Goal: Task Accomplishment & Management: Manage account settings

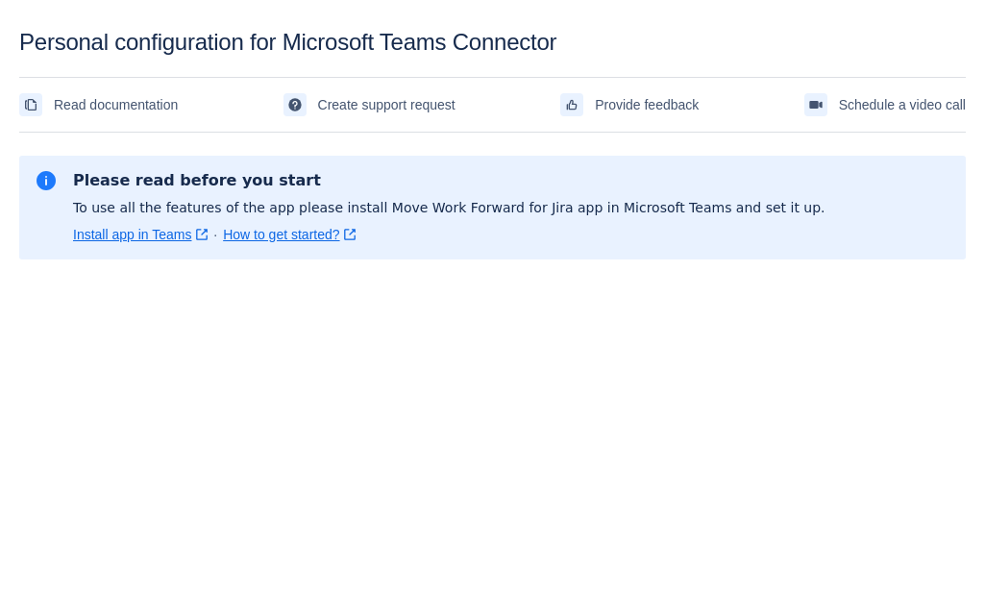
click at [634, 46] on div "Personal configuration for Microsoft Teams Connector" at bounding box center [492, 42] width 947 height 27
